Goal: Check status: Check status

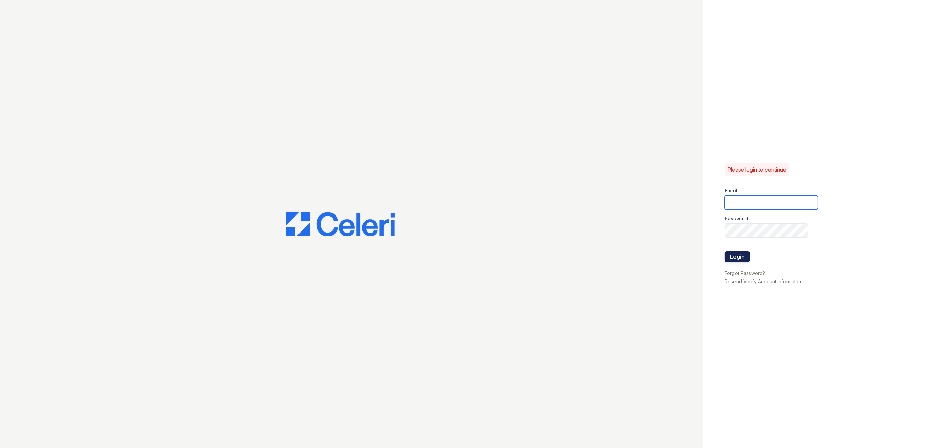
type input "[PERSON_NAME][EMAIL_ADDRESS][DOMAIN_NAME]"
click at [733, 257] on button "Login" at bounding box center [738, 256] width 26 height 11
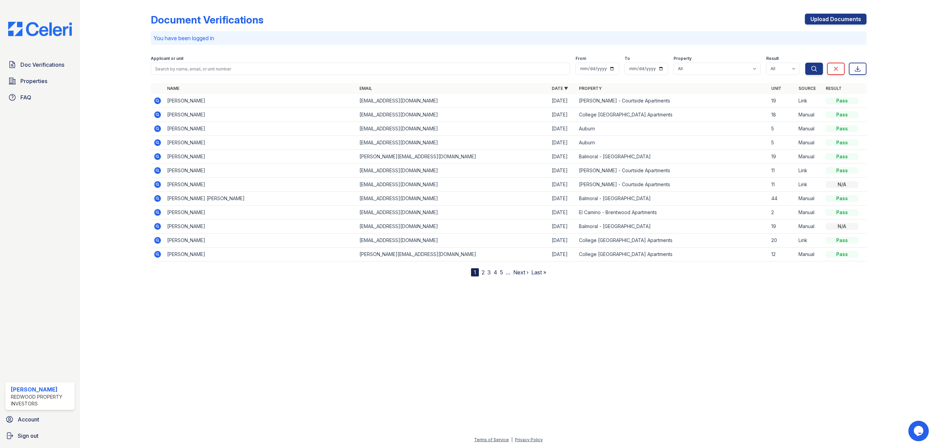
click at [158, 100] on icon at bounding box center [157, 100] width 2 height 2
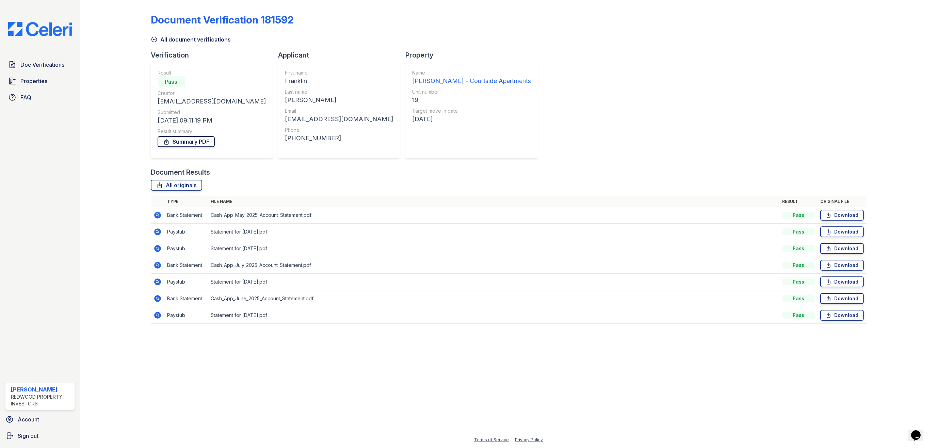
click at [183, 142] on link "Summary PDF" at bounding box center [186, 141] width 57 height 11
click at [156, 317] on icon at bounding box center [157, 315] width 7 height 7
click at [155, 281] on icon at bounding box center [157, 281] width 7 height 7
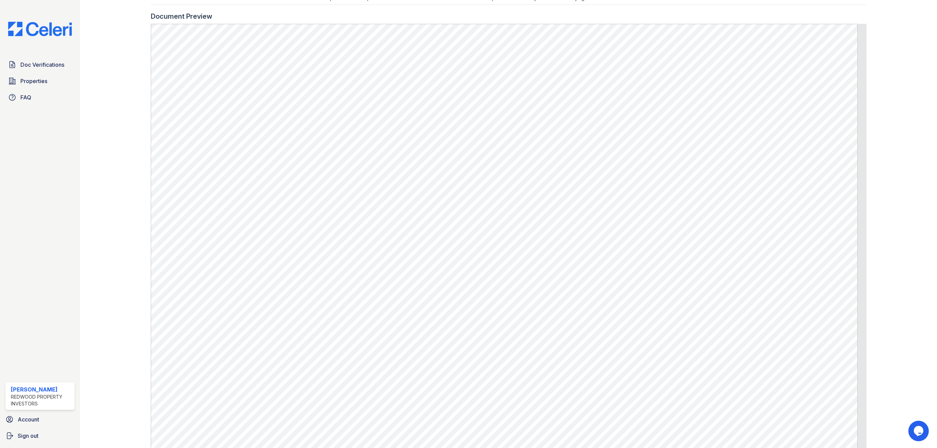
scroll to position [272, 0]
